Goal: Information Seeking & Learning: Understand process/instructions

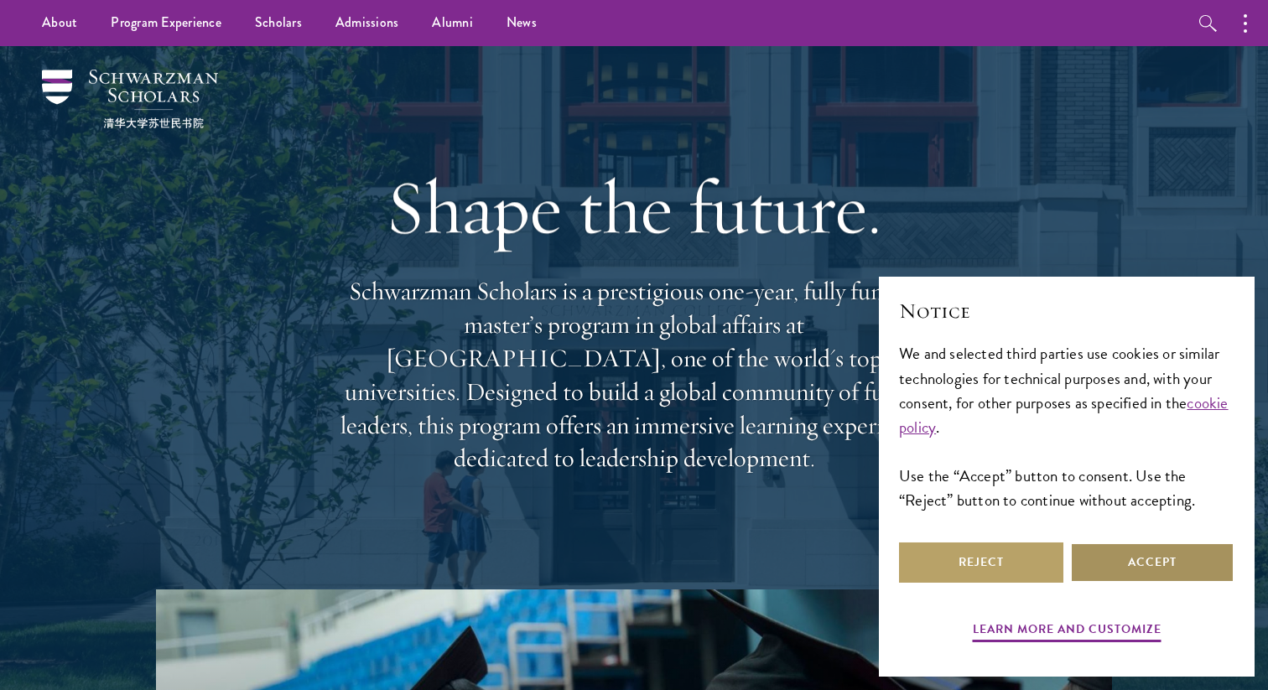
click at [1102, 563] on button "Accept" at bounding box center [1152, 563] width 164 height 40
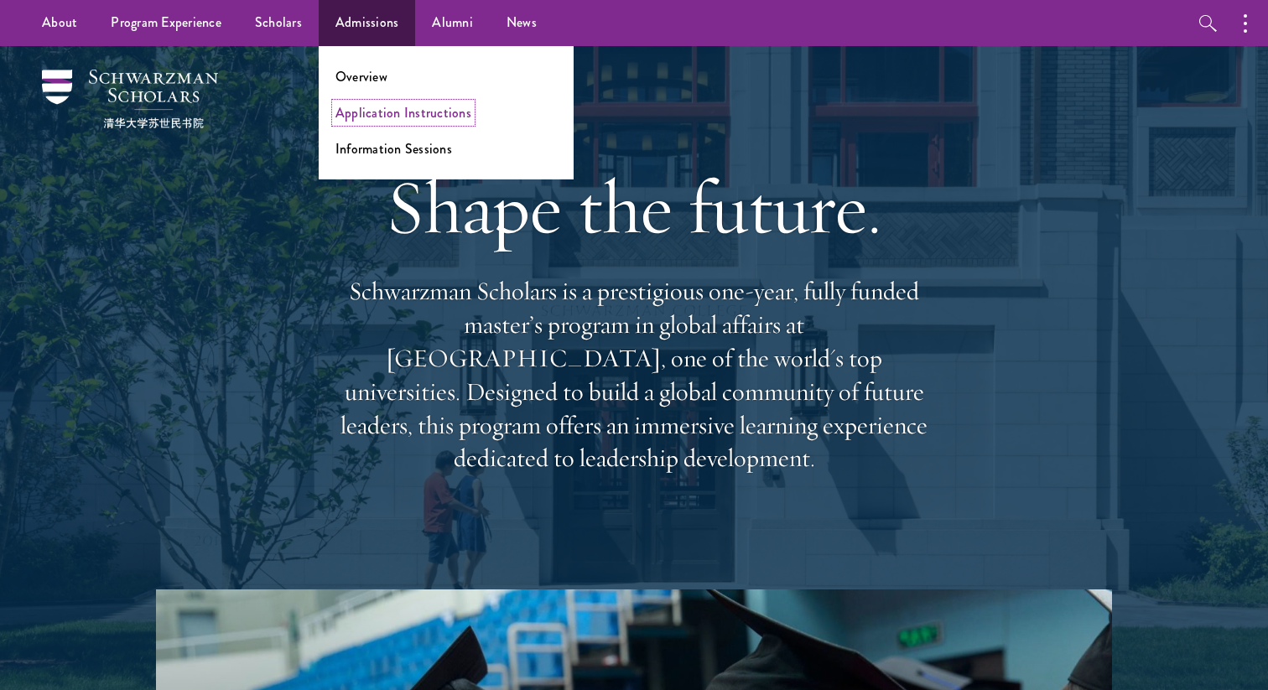
click at [384, 108] on link "Application Instructions" at bounding box center [403, 112] width 136 height 19
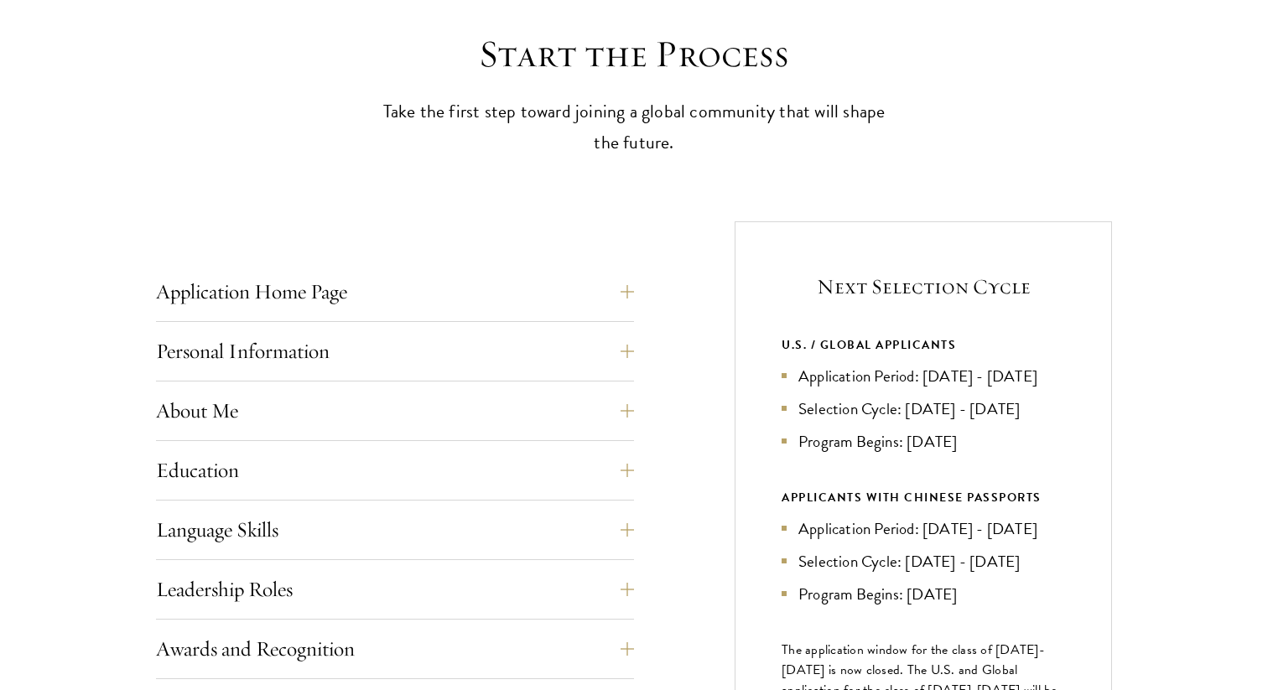
scroll to position [458, 0]
click at [595, 289] on button "Application Home Page" at bounding box center [408, 291] width 478 height 40
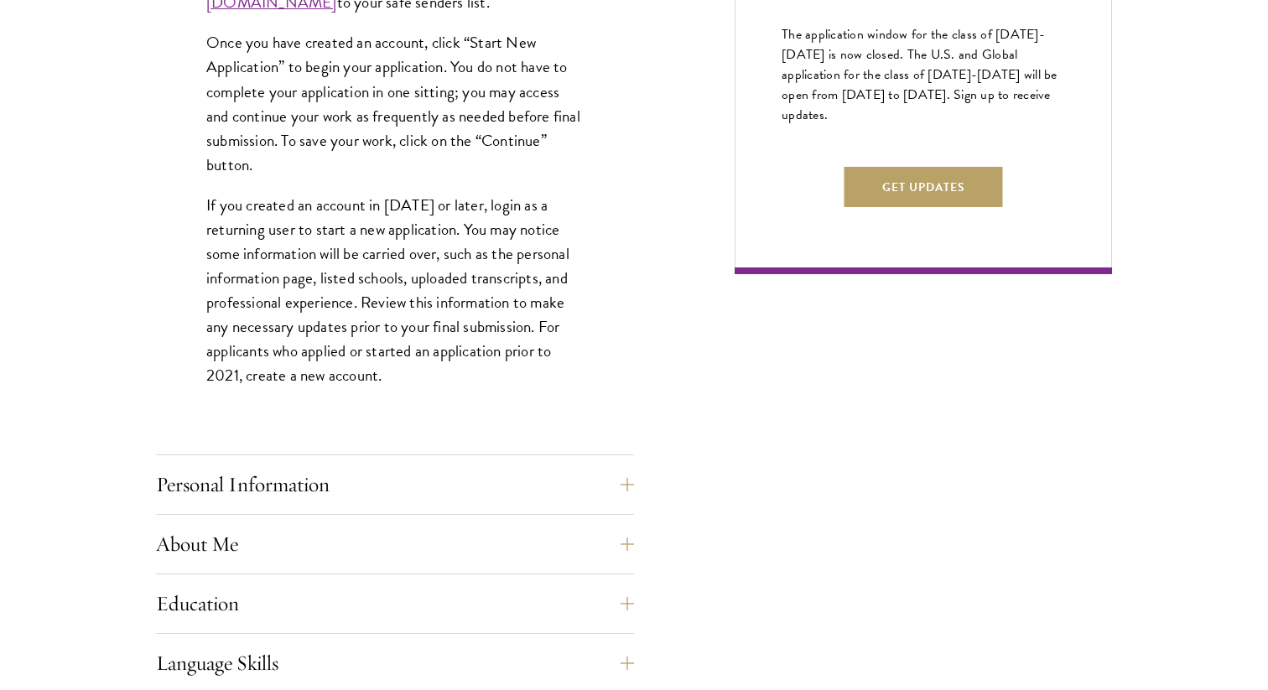
scroll to position [1182, 0]
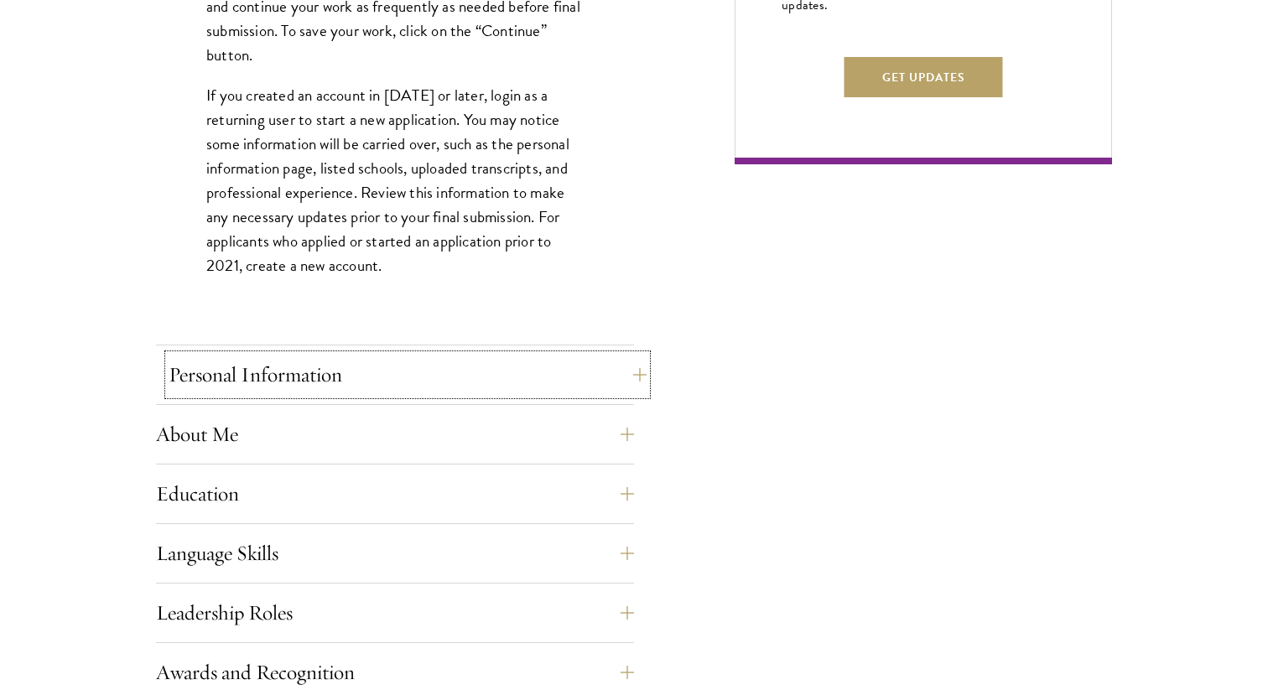
click at [584, 380] on button "Personal Information" at bounding box center [408, 375] width 478 height 40
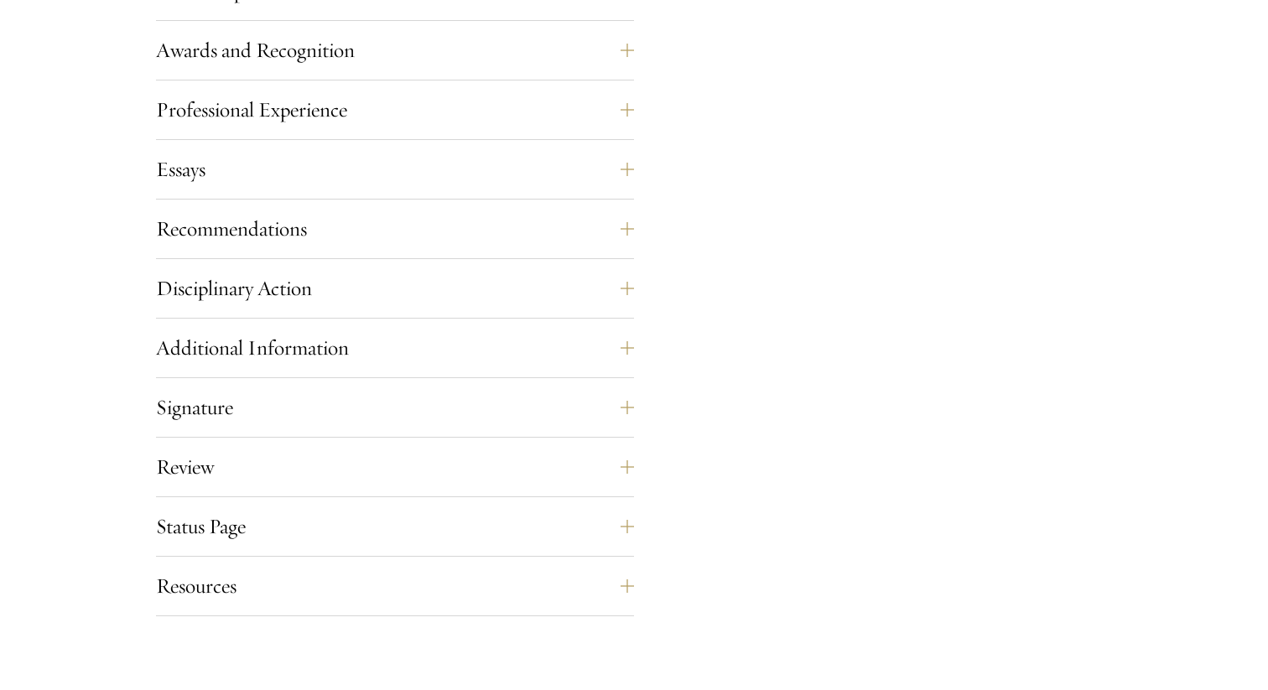
scroll to position [1480, 0]
